Goal: Register for event/course

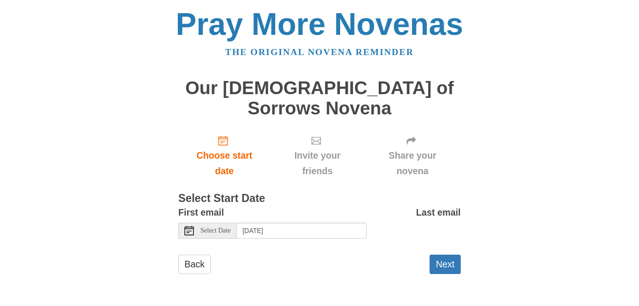
click at [203, 227] on span "Select Date" at bounding box center [216, 230] width 30 height 7
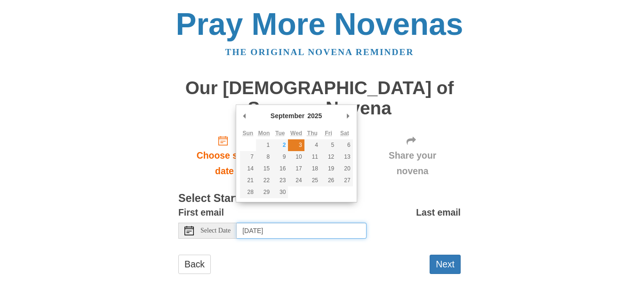
type input "Wednesday, September 3rd"
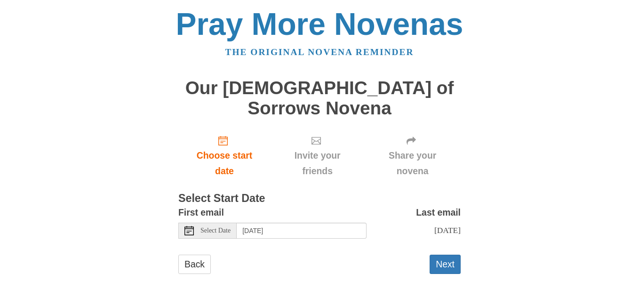
drag, startPoint x: 298, startPoint y: 144, endPoint x: 302, endPoint y: 147, distance: 5.7
click at [435, 255] on button "Next" at bounding box center [445, 264] width 31 height 19
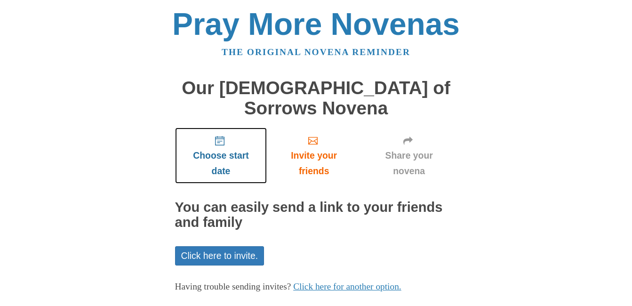
click at [232, 148] on span "Choose start date" at bounding box center [221, 163] width 73 height 31
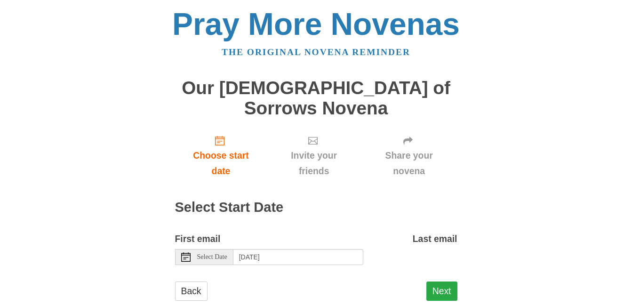
click at [434, 282] on button "Next" at bounding box center [442, 291] width 31 height 19
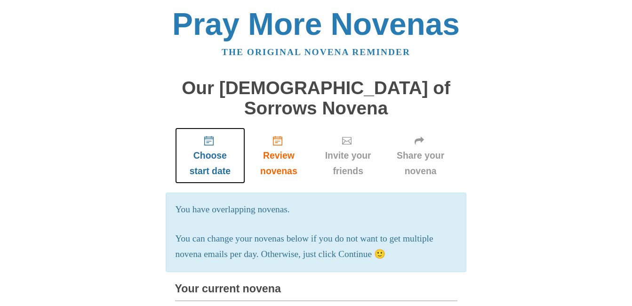
click at [206, 136] on icon "Choose start date" at bounding box center [208, 140] width 9 height 9
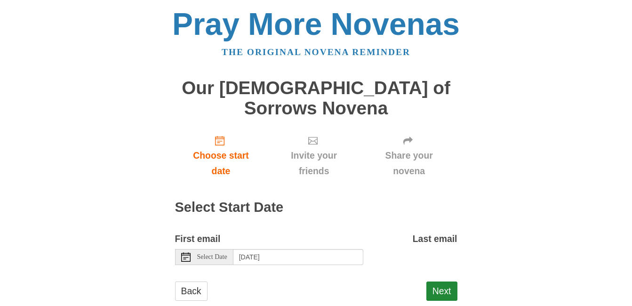
click at [212, 254] on span "Select Date" at bounding box center [212, 257] width 30 height 7
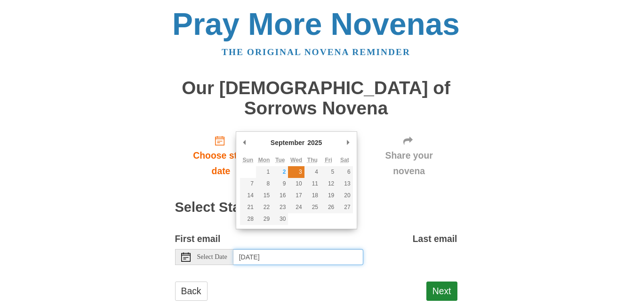
type input "[DATE]"
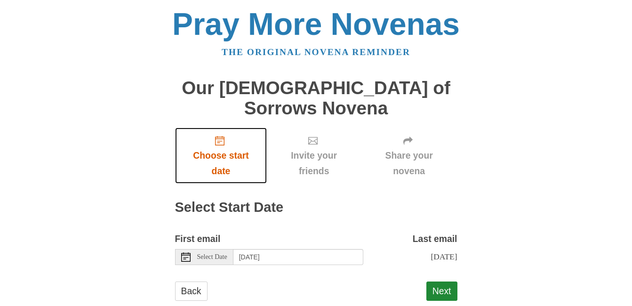
click at [228, 148] on span "Choose start date" at bounding box center [221, 163] width 73 height 31
click at [233, 200] on h2 "Select Start Date" at bounding box center [316, 207] width 283 height 15
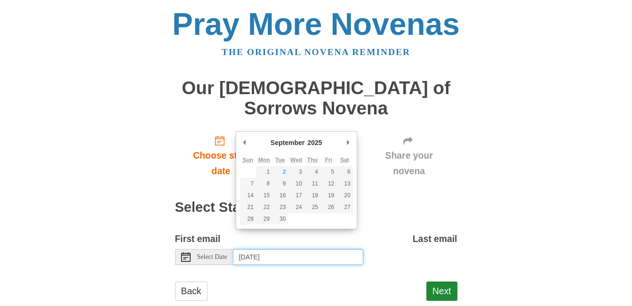
click at [254, 249] on input "[DATE]" at bounding box center [299, 257] width 130 height 16
click at [496, 161] on div "Pray More Novenas The original novena reminder Our Lady of Sorrows Novena Choos…" at bounding box center [316, 164] width 551 height 328
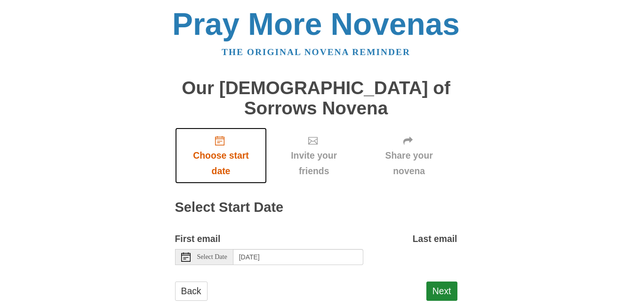
click at [218, 149] on span "Choose start date" at bounding box center [221, 163] width 73 height 31
click at [192, 249] on div "Select Date" at bounding box center [204, 257] width 58 height 16
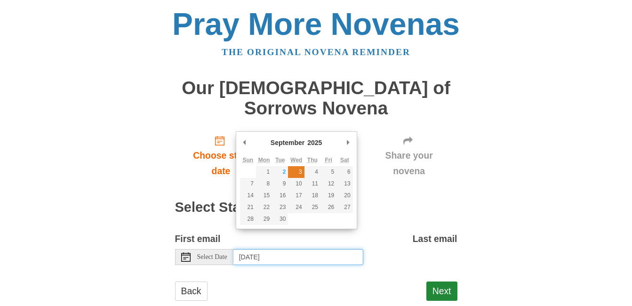
type input "[DATE]"
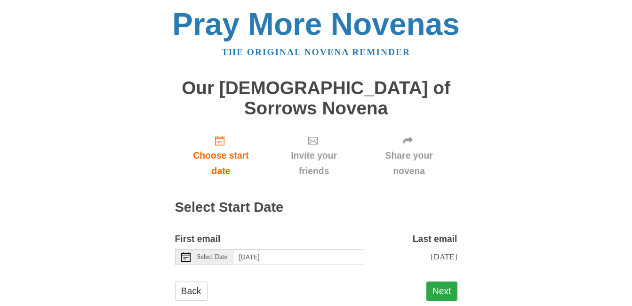
click at [438, 282] on button "Next" at bounding box center [442, 291] width 31 height 19
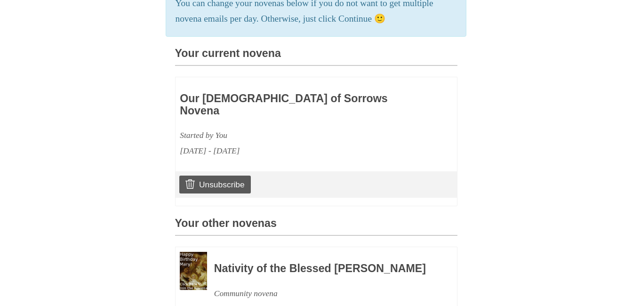
scroll to position [330, 0]
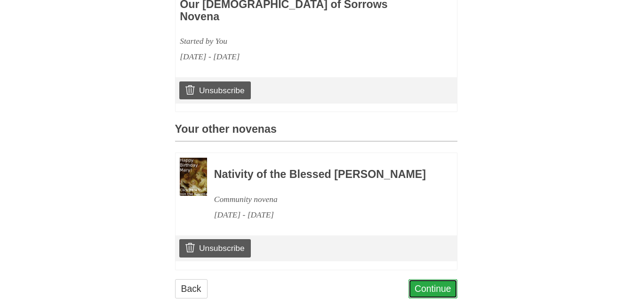
click at [429, 279] on link "Continue" at bounding box center [433, 288] width 49 height 19
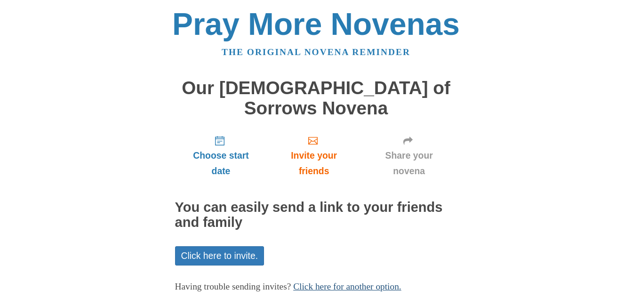
scroll to position [29, 0]
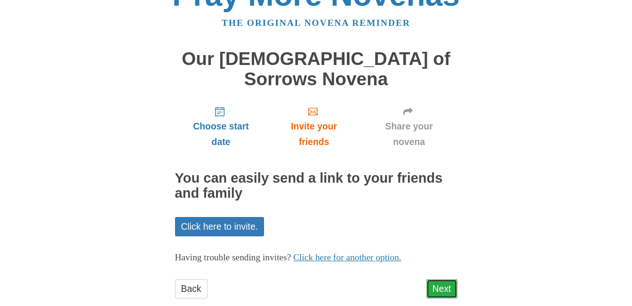
click at [444, 279] on link "Next" at bounding box center [442, 288] width 31 height 19
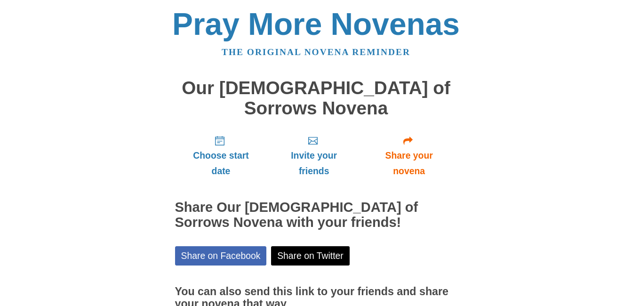
scroll to position [72, 0]
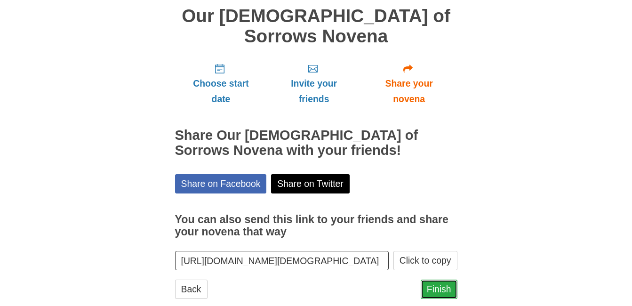
click at [440, 280] on link "Finish" at bounding box center [439, 289] width 37 height 19
